Goal: Transaction & Acquisition: Book appointment/travel/reservation

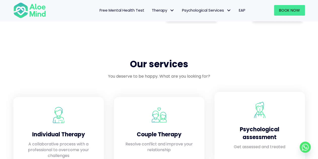
scroll to position [327, 0]
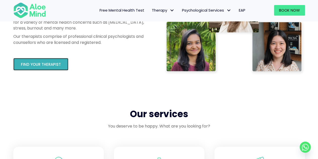
click at [40, 66] on span "Find your therapist" at bounding box center [41, 64] width 40 height 5
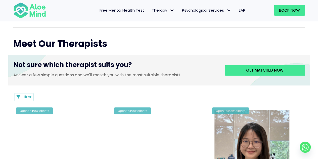
scroll to position [176, 0]
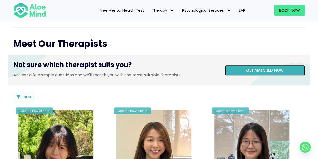
click at [269, 73] on link "Get matched now" at bounding box center [265, 70] width 80 height 11
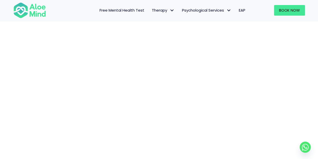
scroll to position [77, 0]
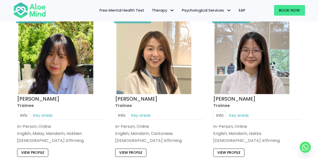
scroll to position [277, 0]
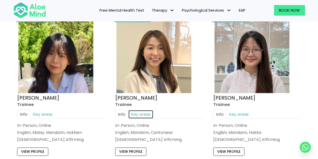
click at [145, 114] on link "Key areas" at bounding box center [140, 114] width 25 height 9
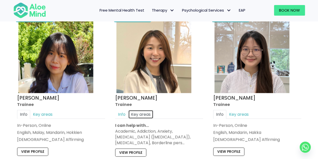
scroll to position [302, 0]
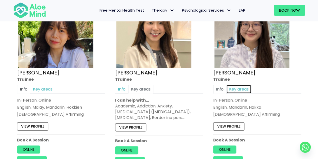
click at [242, 87] on link "Key areas" at bounding box center [238, 89] width 25 height 9
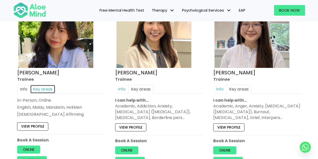
click at [42, 87] on link "Key areas" at bounding box center [42, 89] width 25 height 9
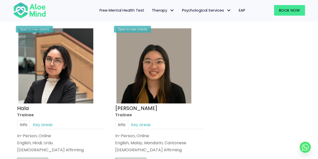
scroll to position [478, 0]
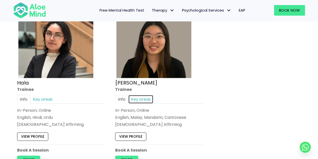
click at [144, 98] on link "Key areas" at bounding box center [140, 99] width 25 height 9
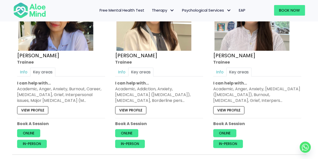
scroll to position [327, 0]
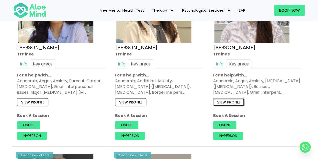
click at [230, 102] on link "View profile" at bounding box center [228, 102] width 31 height 8
click at [40, 100] on link "View profile" at bounding box center [32, 102] width 31 height 8
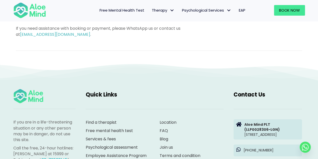
scroll to position [377, 0]
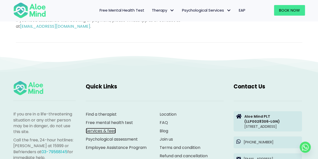
click at [103, 131] on link "Services & fees" at bounding box center [101, 131] width 30 height 6
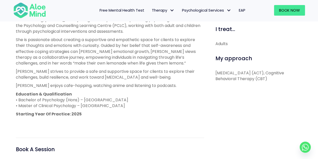
scroll to position [151, 0]
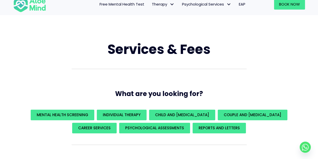
scroll to position [25, 0]
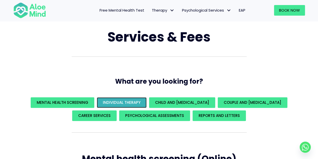
click at [124, 99] on link "Individual Therapy" at bounding box center [122, 102] width 50 height 11
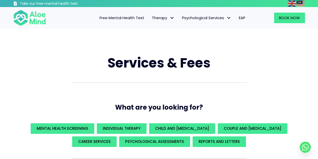
click at [240, 17] on span "EAP" at bounding box center [242, 17] width 7 height 5
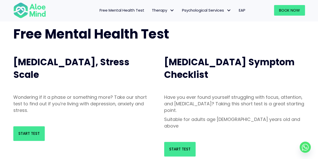
scroll to position [50, 0]
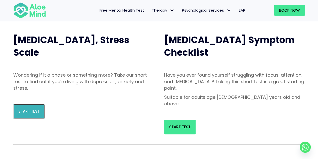
click at [28, 111] on span "Start Test" at bounding box center [28, 110] width 21 height 5
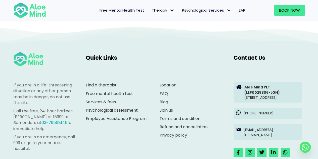
scroll to position [830, 0]
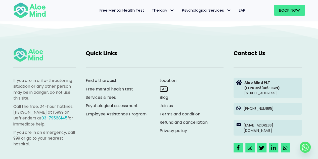
click at [161, 87] on link "FAQ" at bounding box center [164, 89] width 8 height 6
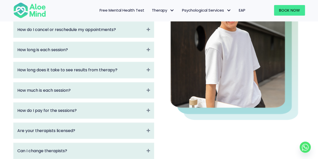
scroll to position [126, 0]
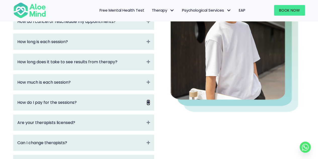
click at [148, 102] on icon "Expand" at bounding box center [149, 102] width 4 height 6
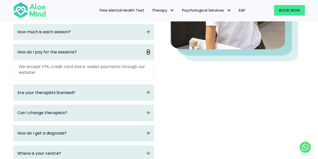
scroll to position [201, 0]
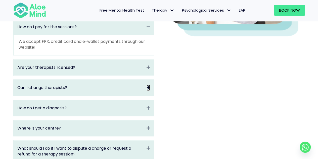
click at [149, 87] on icon "Expand" at bounding box center [149, 88] width 4 height 6
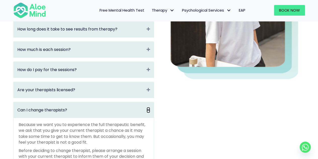
scroll to position [151, 0]
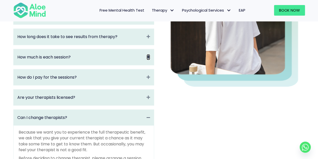
click at [149, 56] on icon "Expand" at bounding box center [149, 57] width 4 height 6
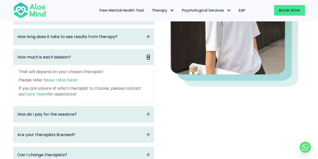
click at [149, 56] on icon "Collapse" at bounding box center [149, 57] width 4 height 6
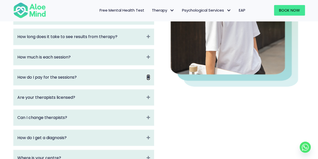
click at [148, 75] on icon "Collapse" at bounding box center [149, 77] width 4 height 6
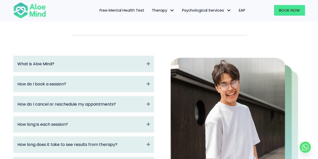
scroll to position [50, 0]
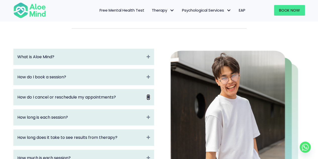
click at [150, 98] on icon "Expand" at bounding box center [149, 97] width 4 height 6
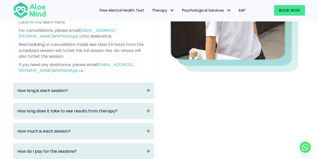
scroll to position [176, 0]
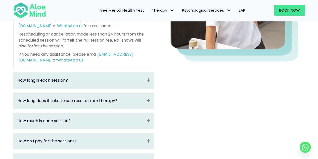
click at [146, 97] on div "How long does it take to see results from therapy? Expand" at bounding box center [84, 101] width 140 height 16
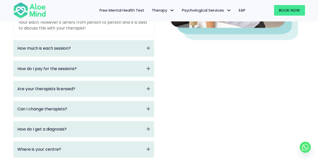
scroll to position [204, 0]
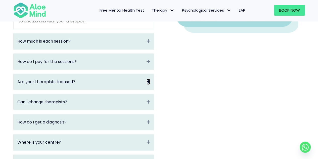
click at [148, 80] on icon "Expand" at bounding box center [149, 82] width 4 height 6
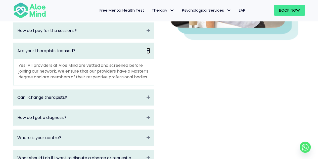
scroll to position [223, 0]
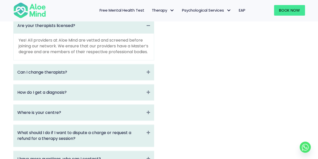
click at [145, 117] on div "Where is your centre? Expand" at bounding box center [84, 112] width 140 height 16
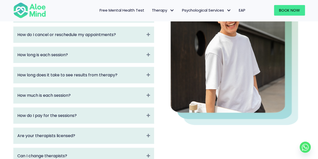
scroll to position [97, 0]
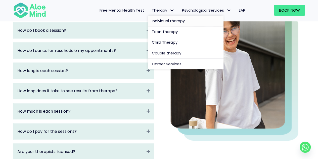
click at [160, 21] on span "Individual therapy" at bounding box center [168, 20] width 33 height 5
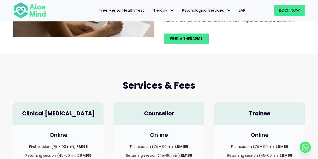
scroll to position [75, 0]
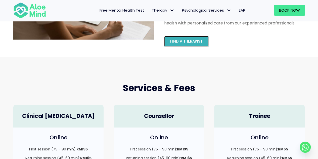
click at [202, 43] on span "Find a therapist" at bounding box center [186, 40] width 32 height 5
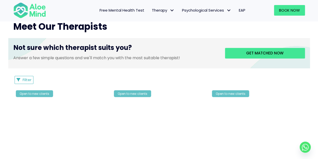
scroll to position [201, 0]
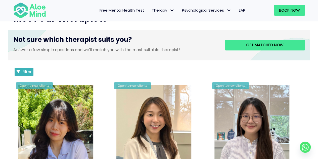
click at [27, 71] on span "Filter" at bounding box center [27, 71] width 9 height 5
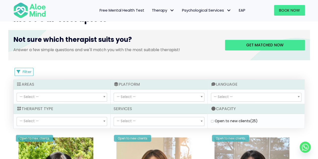
click at [105, 95] on span at bounding box center [104, 96] width 5 height 9
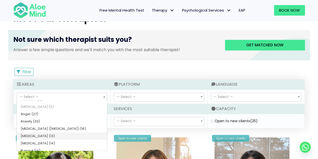
scroll to position [25, 0]
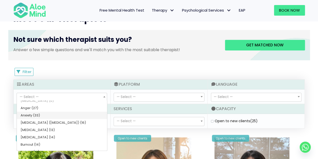
select select "46"
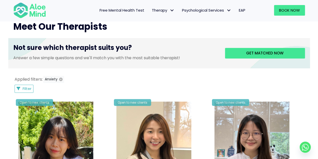
scroll to position [168, 0]
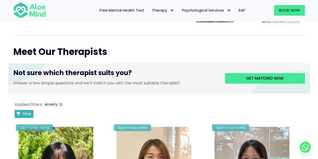
click at [31, 112] on button "Filter" at bounding box center [24, 114] width 19 height 8
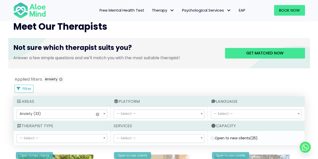
scroll to position [218, 0]
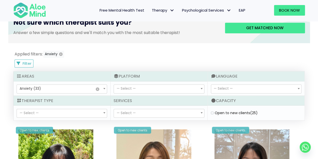
click at [227, 112] on label "Open to new clients (25)" at bounding box center [236, 112] width 43 height 5
click at [214, 112] on clients "Open to new clients (25)" at bounding box center [212, 112] width 3 height 3
checkbox clients "true"
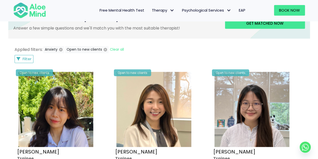
scroll to position [218, 0]
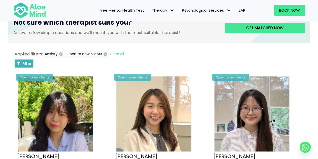
click at [24, 63] on span "Filter" at bounding box center [27, 63] width 9 height 5
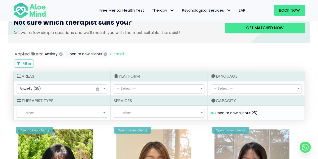
click at [103, 112] on b at bounding box center [104, 112] width 2 height 1
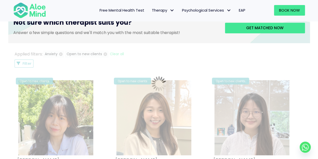
select select "80"
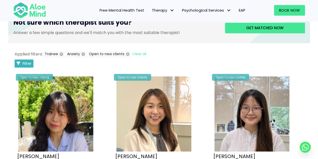
click at [26, 62] on span "Filter" at bounding box center [27, 63] width 9 height 5
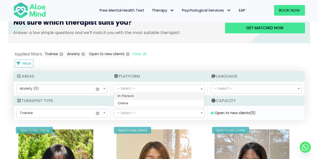
click at [202, 88] on b at bounding box center [202, 88] width 2 height 1
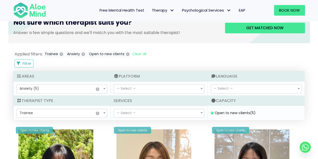
click at [201, 113] on span at bounding box center [201, 112] width 5 height 9
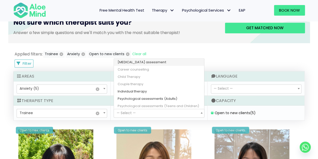
click at [201, 113] on span at bounding box center [201, 112] width 5 height 9
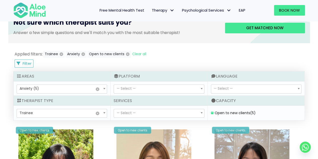
click at [300, 88] on span at bounding box center [298, 88] width 5 height 9
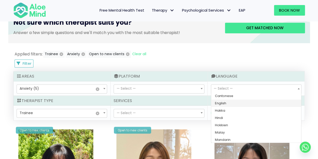
select select "139"
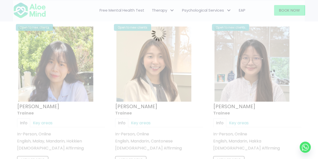
scroll to position [269, 0]
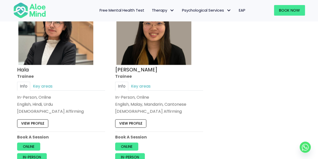
scroll to position [495, 0]
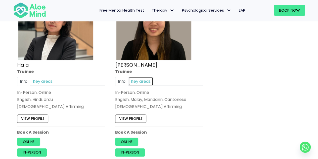
click at [144, 78] on link "Key areas" at bounding box center [140, 81] width 25 height 9
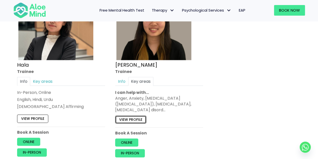
click at [131, 117] on link "View profile" at bounding box center [130, 119] width 31 height 8
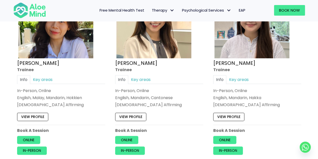
scroll to position [319, 0]
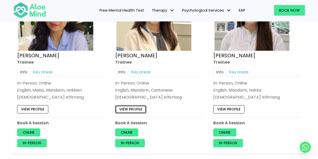
click at [130, 106] on link "View profile" at bounding box center [130, 109] width 31 height 8
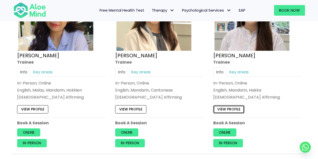
click at [227, 107] on link "View profile" at bounding box center [228, 109] width 31 height 8
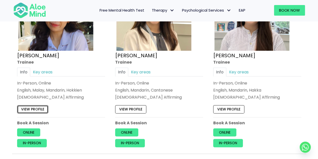
click at [34, 107] on link "View profile" at bounding box center [32, 109] width 31 height 8
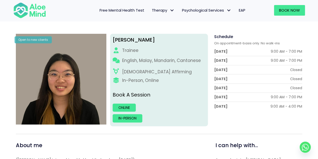
scroll to position [50, 0]
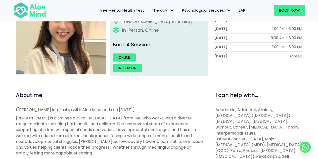
scroll to position [101, 0]
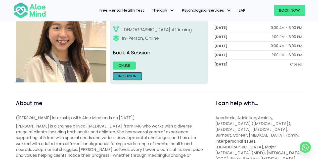
click at [134, 76] on link "In-person" at bounding box center [128, 76] width 30 height 8
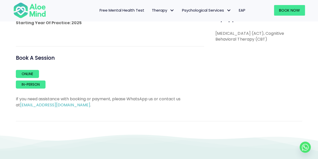
scroll to position [302, 0]
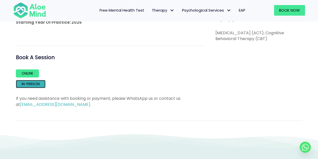
click at [32, 86] on link "In-person" at bounding box center [31, 84] width 30 height 8
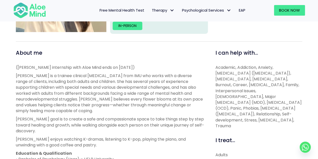
scroll to position [277, 0]
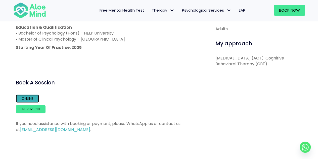
click at [28, 98] on link "Online" at bounding box center [27, 98] width 23 height 8
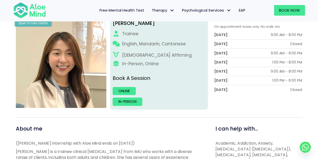
scroll to position [75, 0]
click at [137, 101] on link "In-person" at bounding box center [128, 101] width 30 height 8
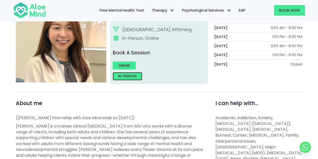
scroll to position [126, 0]
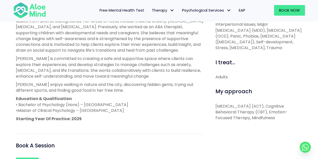
scroll to position [226, 0]
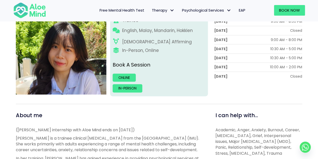
scroll to position [75, 0]
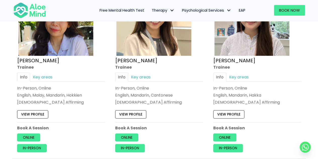
scroll to position [319, 0]
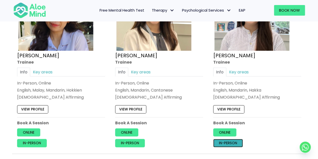
click at [226, 141] on link "In-person" at bounding box center [228, 143] width 30 height 8
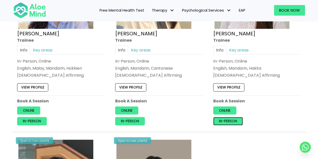
scroll to position [344, 0]
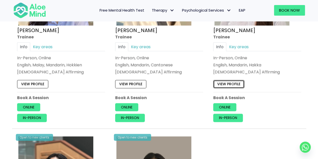
click at [232, 85] on link "View profile" at bounding box center [228, 84] width 31 height 8
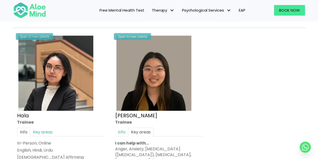
scroll to position [495, 0]
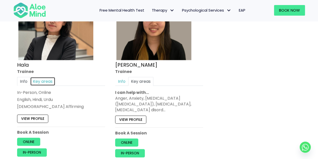
click at [48, 79] on link "Key areas" at bounding box center [42, 81] width 25 height 9
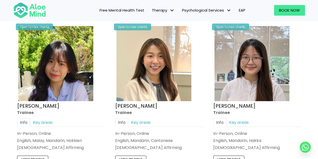
scroll to position [294, 0]
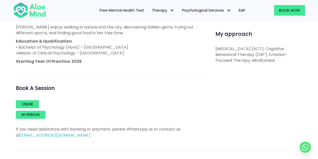
scroll to position [277, 0]
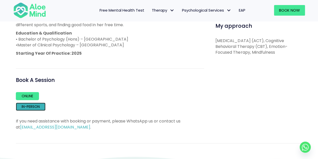
click at [35, 106] on link "In-person" at bounding box center [31, 106] width 30 height 8
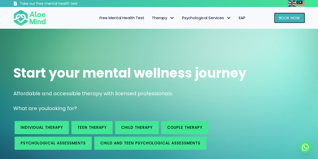
click at [286, 19] on span "Book Now" at bounding box center [289, 17] width 21 height 5
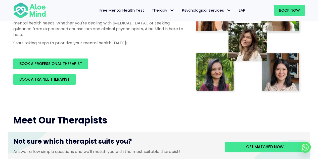
scroll to position [101, 0]
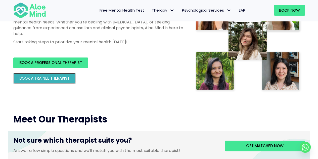
click at [61, 80] on span "BOOK A TRAINEE THERAPIST" at bounding box center [44, 77] width 50 height 5
